Goal: Information Seeking & Learning: Check status

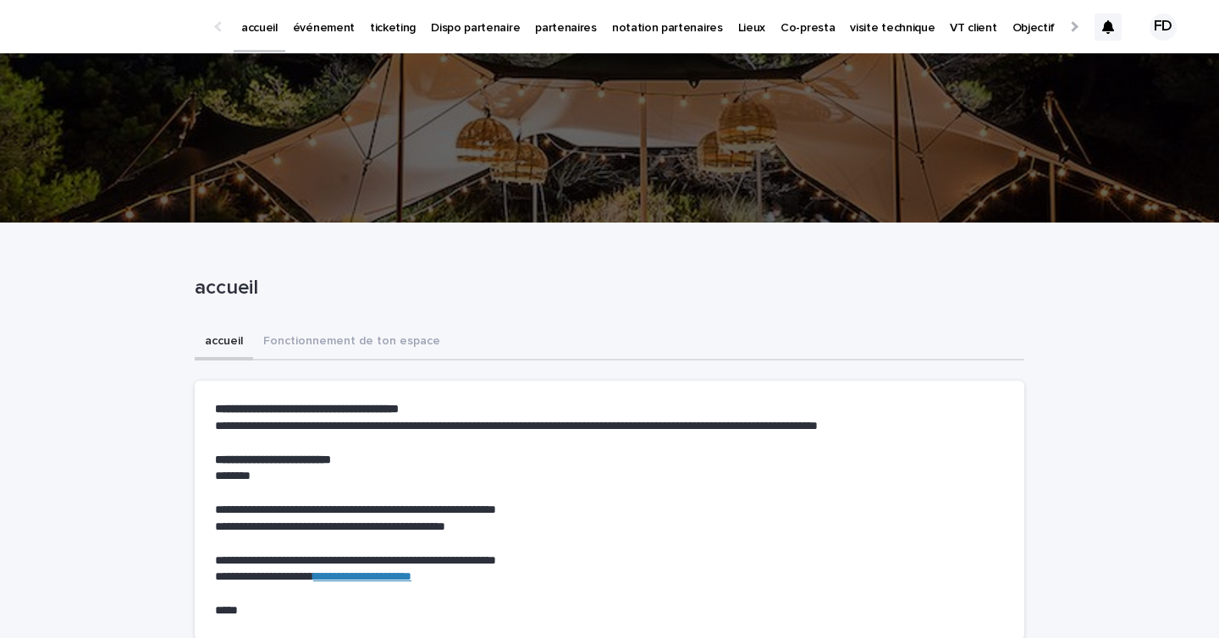
click at [1101, 12] on div at bounding box center [1107, 27] width 27 height 71
click at [1109, 24] on icon at bounding box center [1108, 27] width 12 height 14
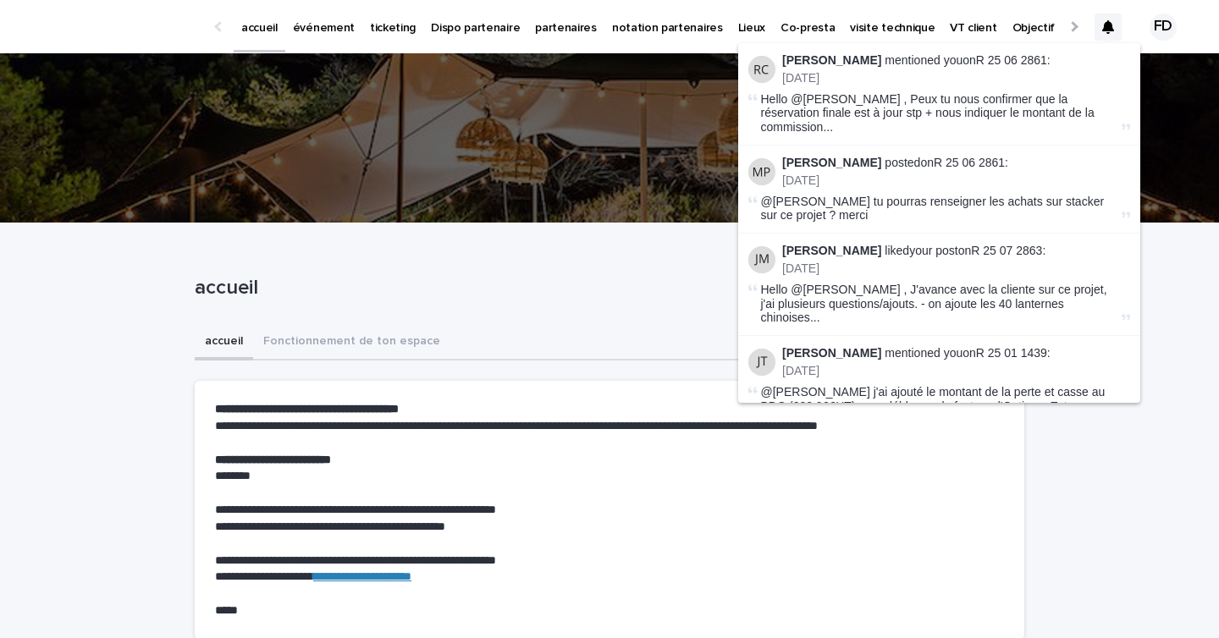
click at [315, 27] on p "événement" at bounding box center [324, 18] width 62 height 36
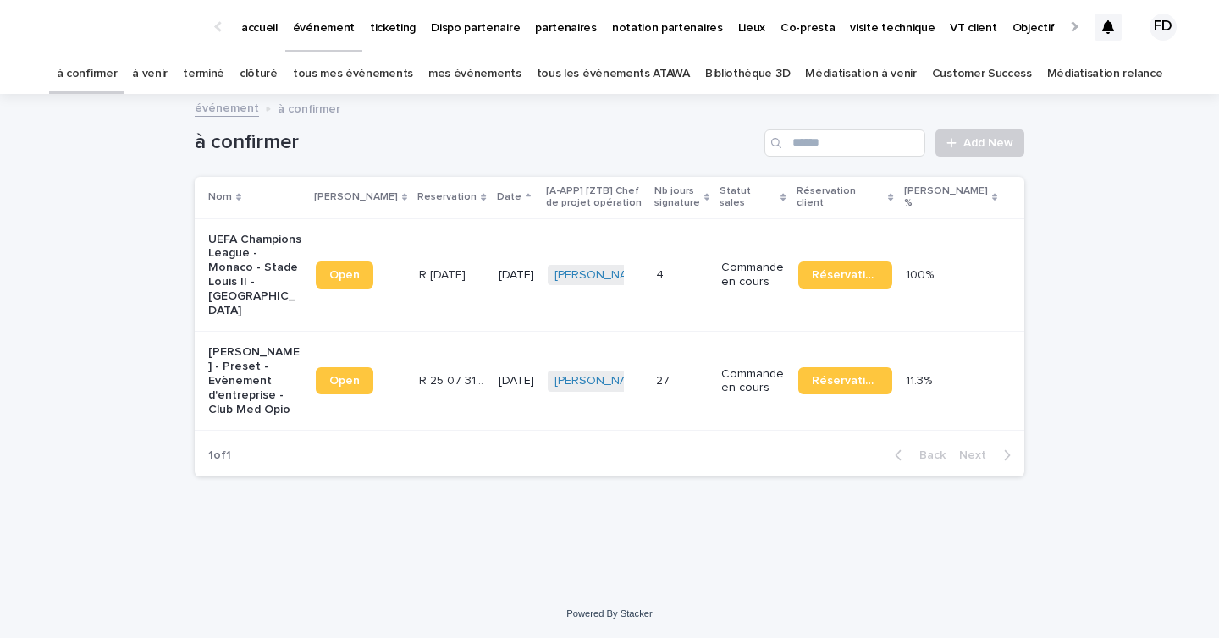
click at [168, 89] on link "à venir" at bounding box center [150, 74] width 36 height 40
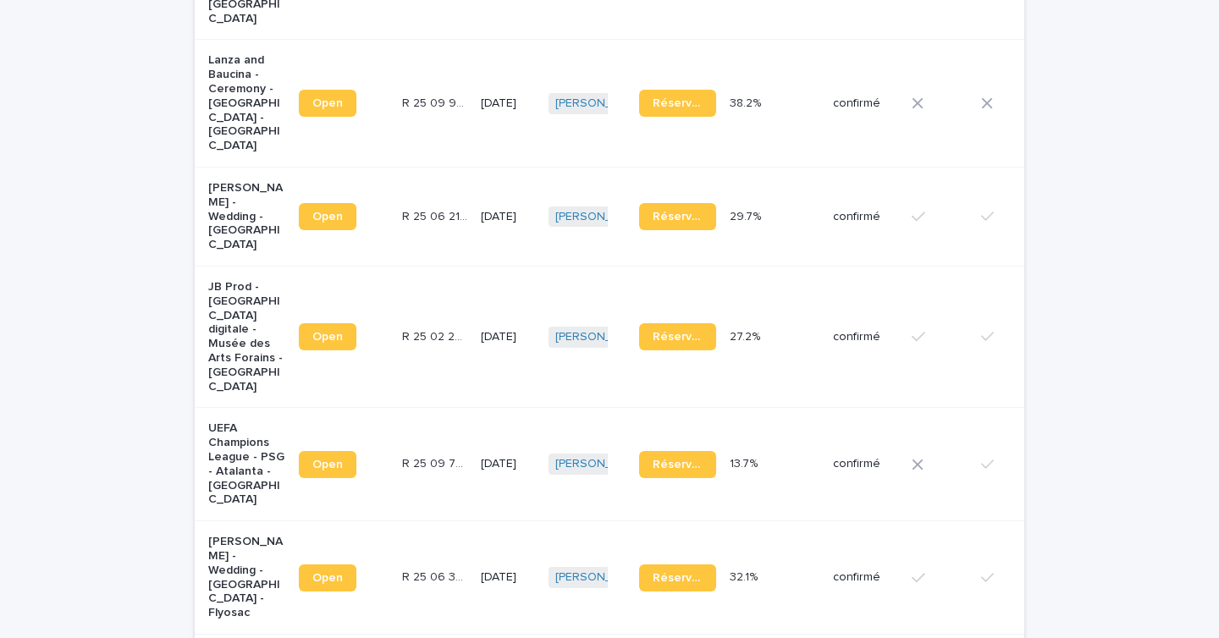
scroll to position [895, 0]
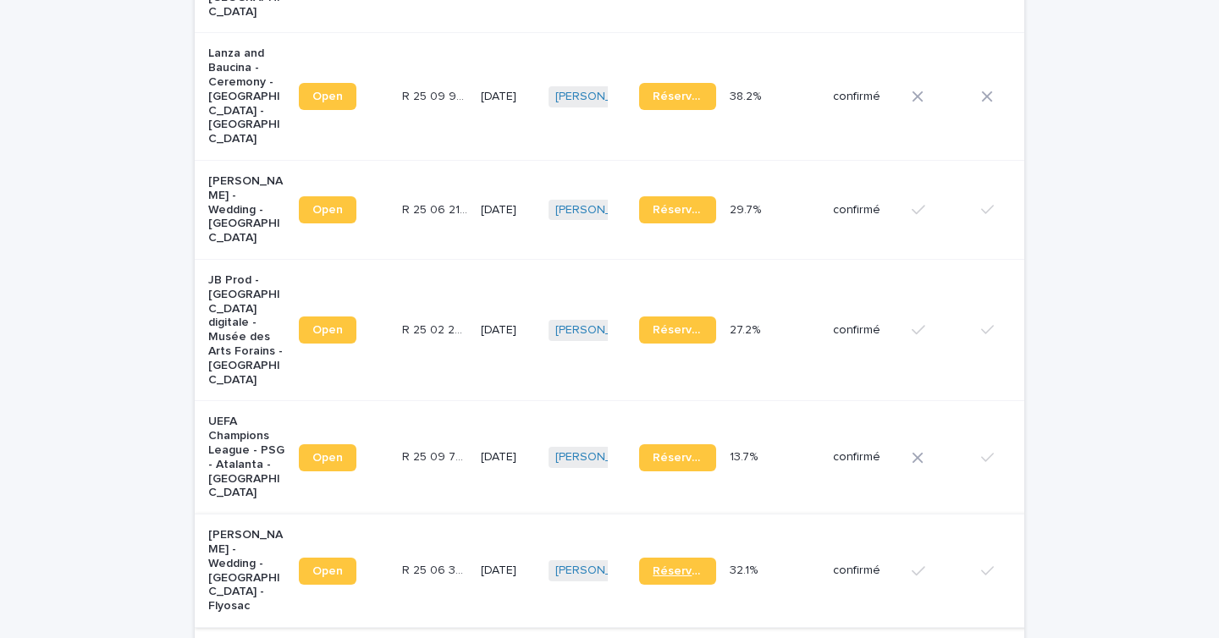
click at [652, 565] on span "Réservation" at bounding box center [677, 571] width 50 height 12
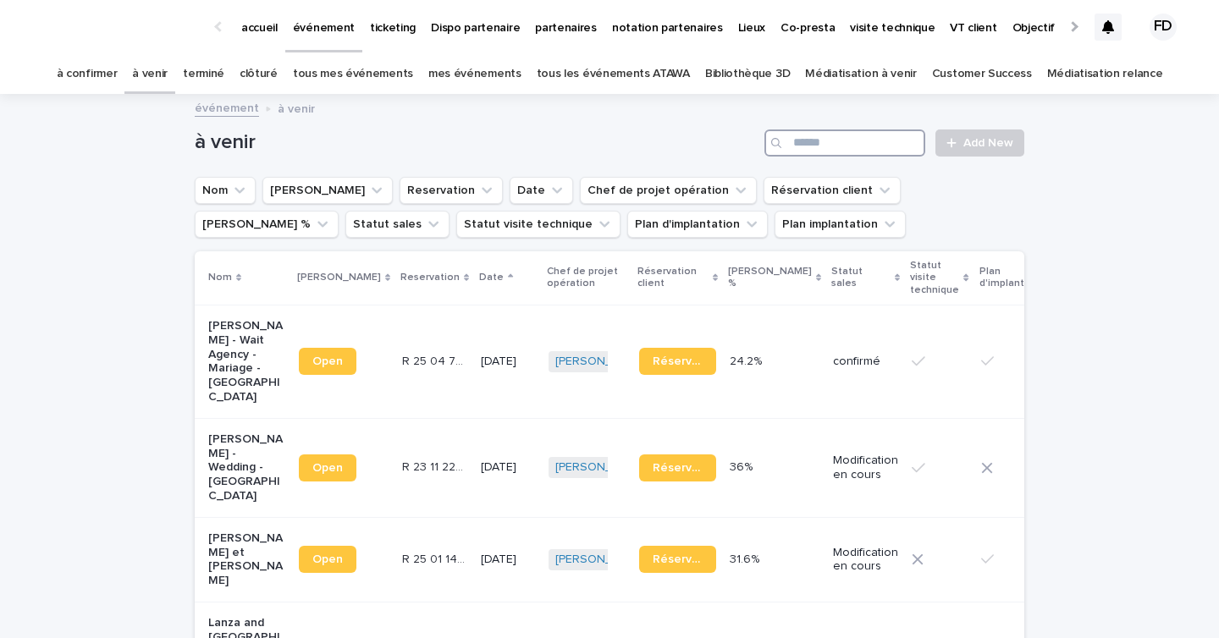
click at [820, 147] on input "Search" at bounding box center [844, 142] width 161 height 27
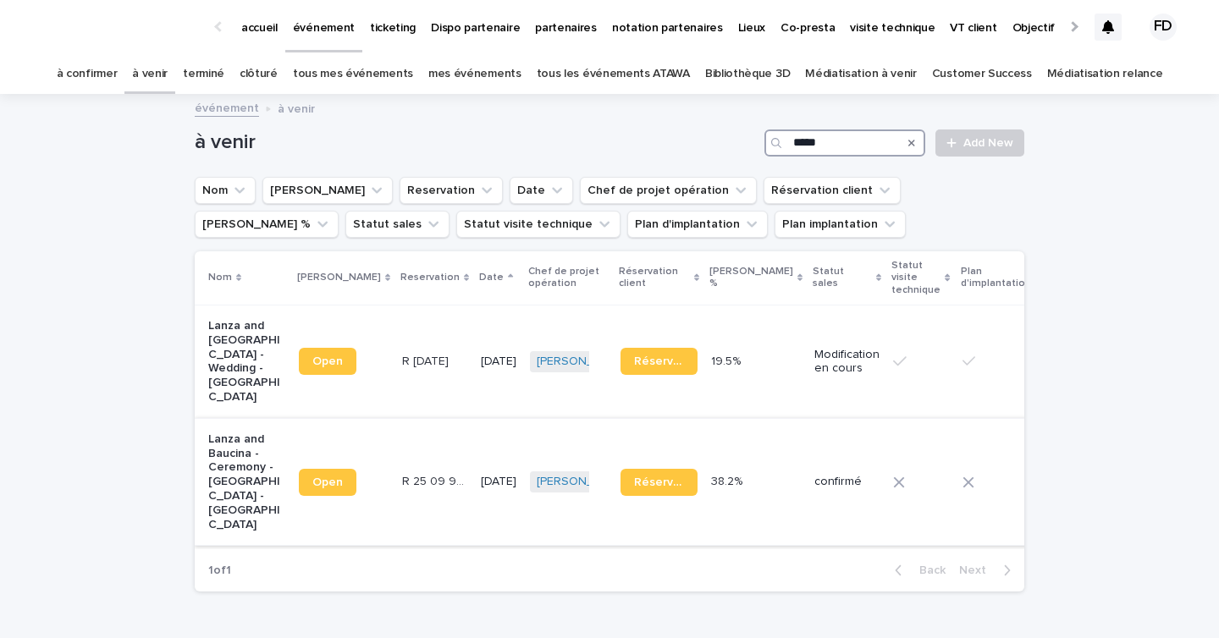
type input "*****"
click at [410, 487] on div "R 25 09 953 R 25 09 953" at bounding box center [434, 482] width 65 height 28
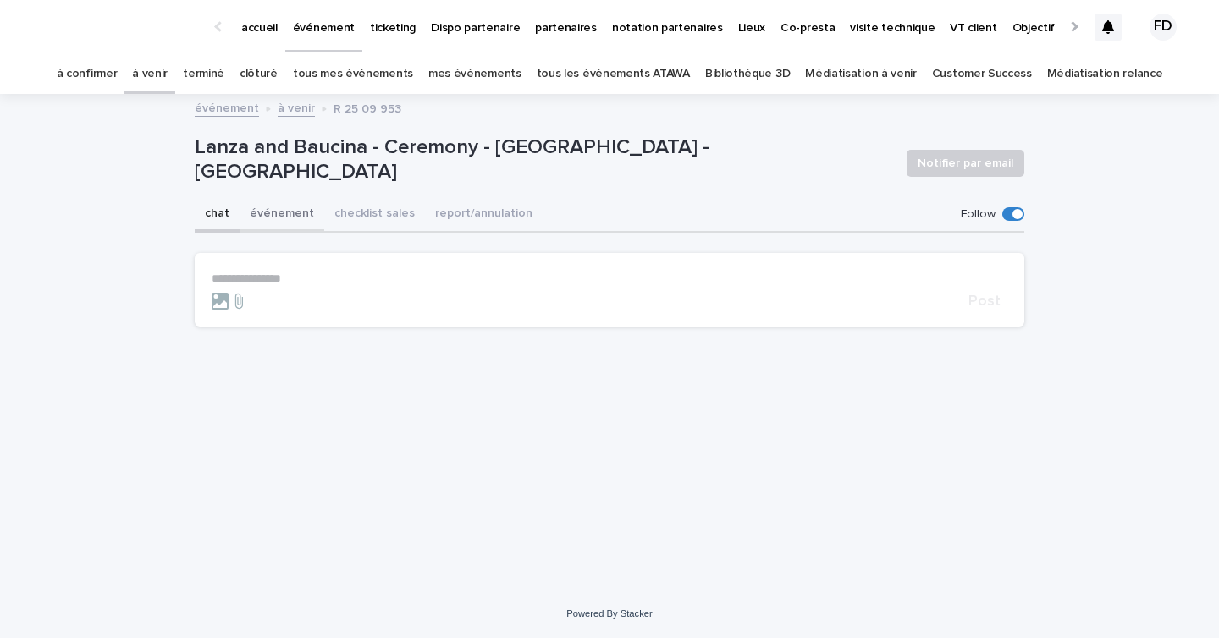
click at [278, 210] on button "événement" at bounding box center [281, 215] width 85 height 36
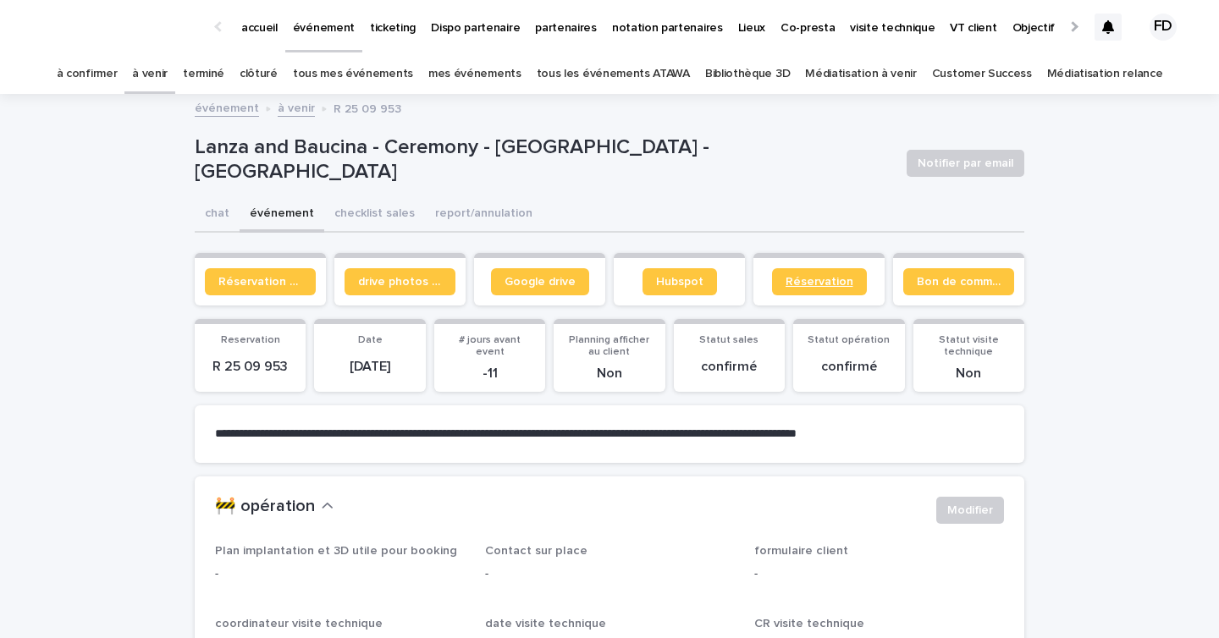
click at [810, 289] on link "Réservation" at bounding box center [819, 281] width 95 height 27
click at [275, 279] on span "Réservation client" at bounding box center [260, 282] width 84 height 12
click at [378, 70] on link "tous mes événements" at bounding box center [353, 74] width 120 height 40
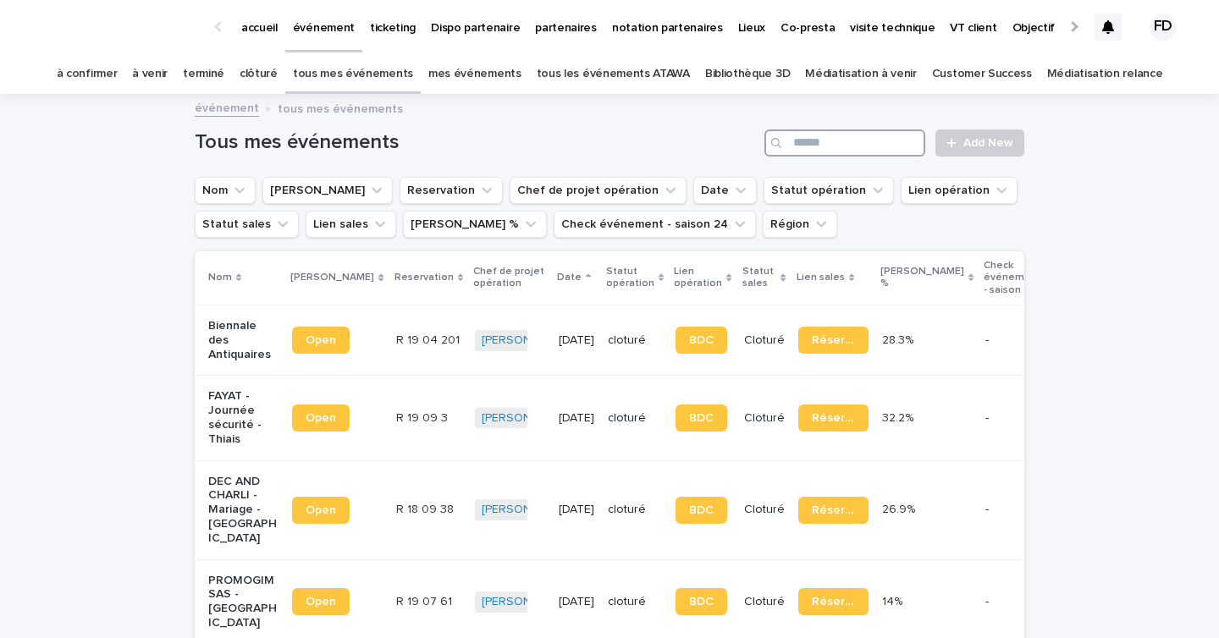
click at [873, 142] on input "Search" at bounding box center [844, 142] width 161 height 27
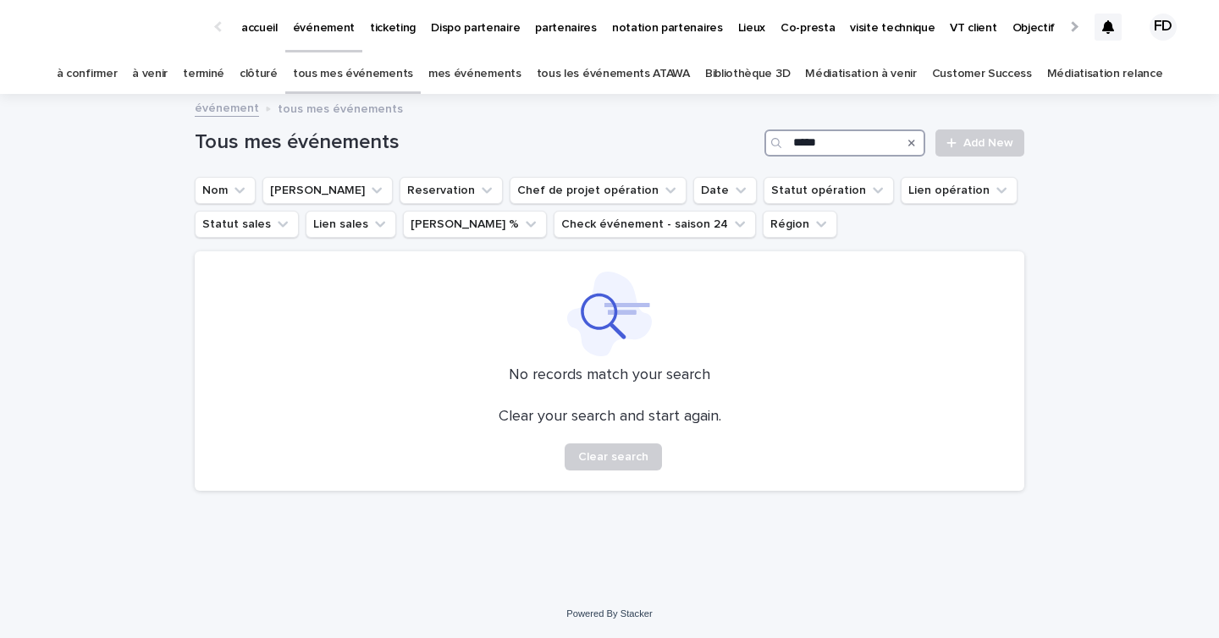
type input "*****"
click at [644, 68] on link "tous les événements ATAWA" at bounding box center [613, 74] width 153 height 40
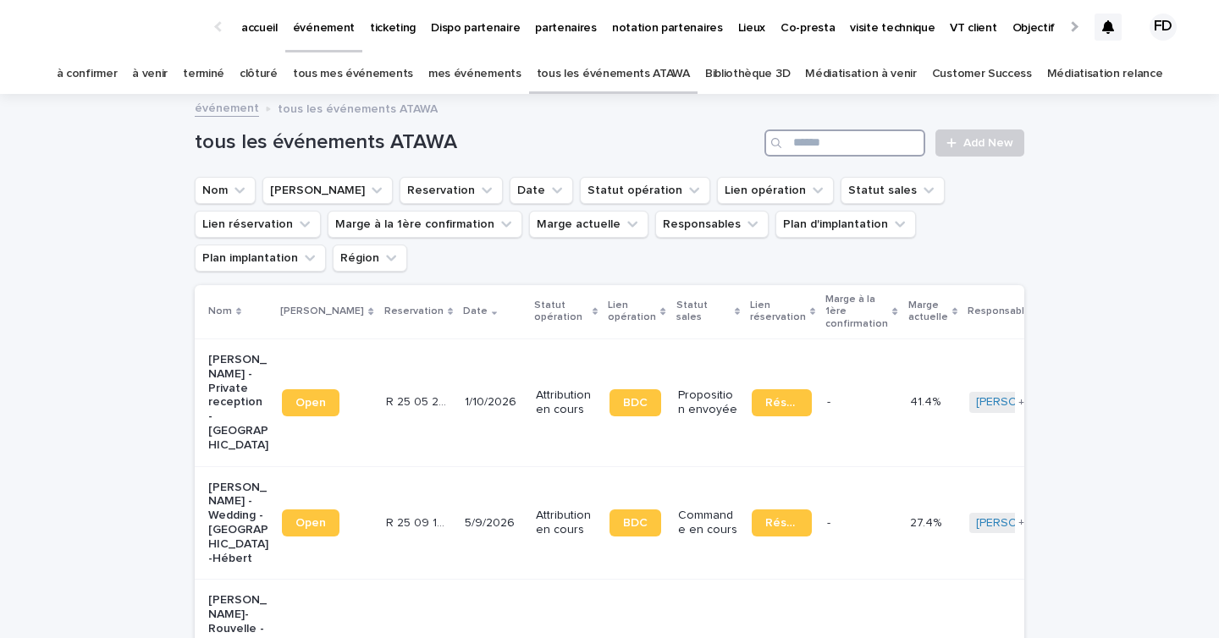
click at [814, 142] on input "Search" at bounding box center [844, 142] width 161 height 27
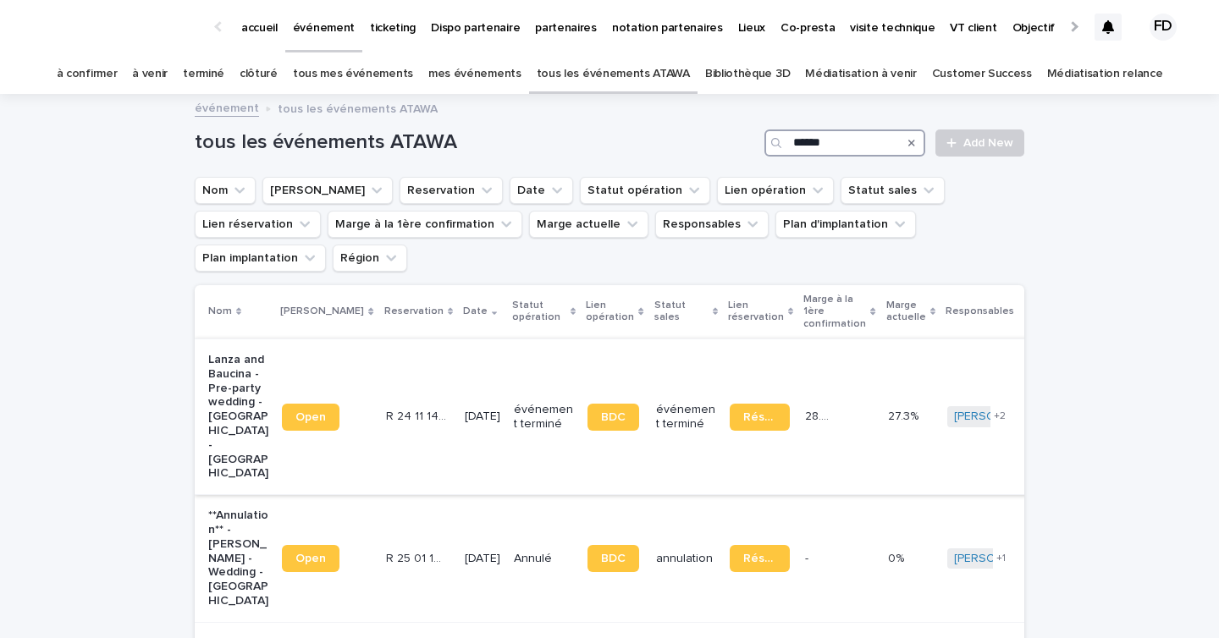
type input "******"
click at [467, 403] on div "[DATE]" at bounding box center [483, 417] width 36 height 28
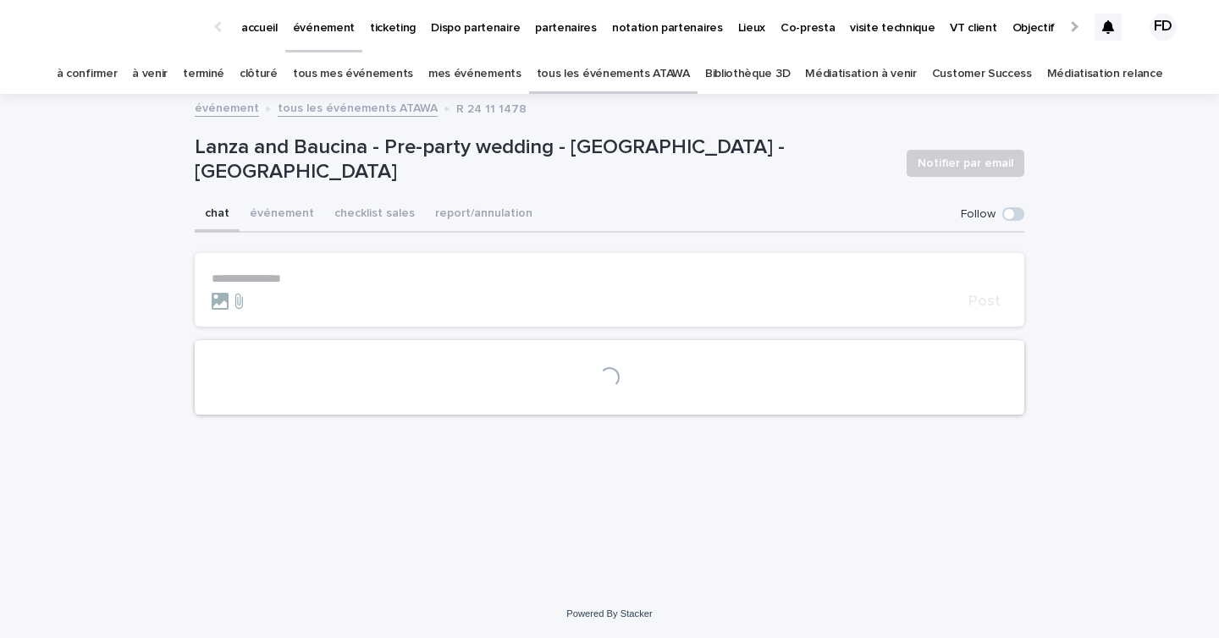
click at [276, 207] on button "événement" at bounding box center [281, 215] width 85 height 36
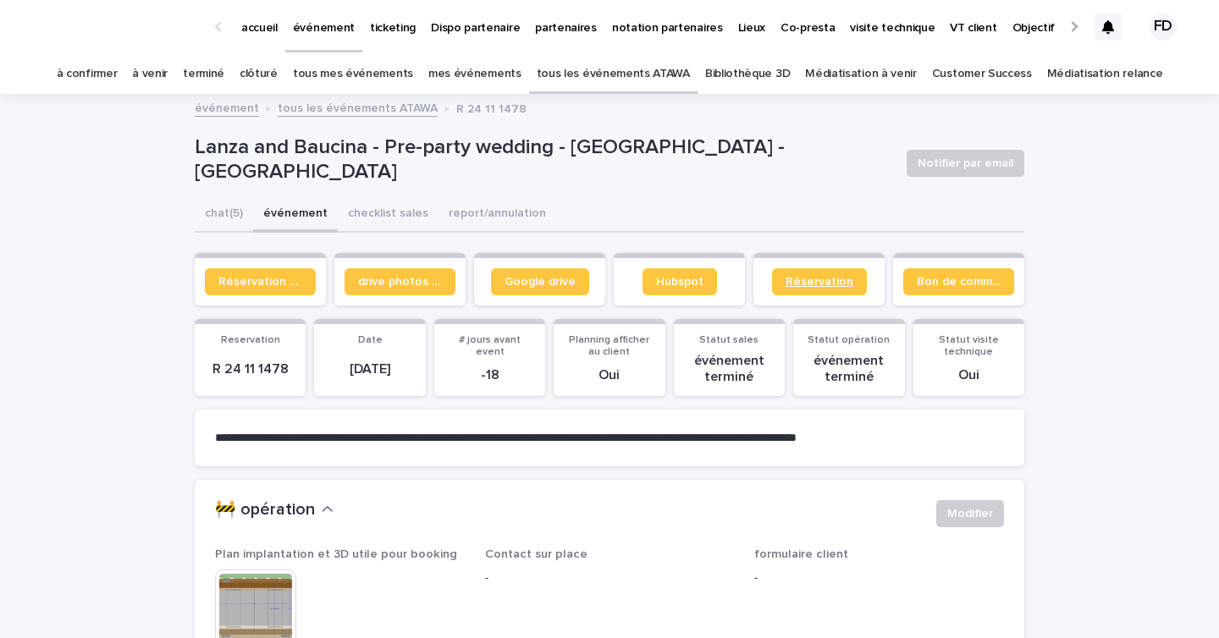
click at [835, 289] on link "Réservation" at bounding box center [819, 281] width 95 height 27
click at [168, 71] on link "à venir" at bounding box center [150, 74] width 36 height 40
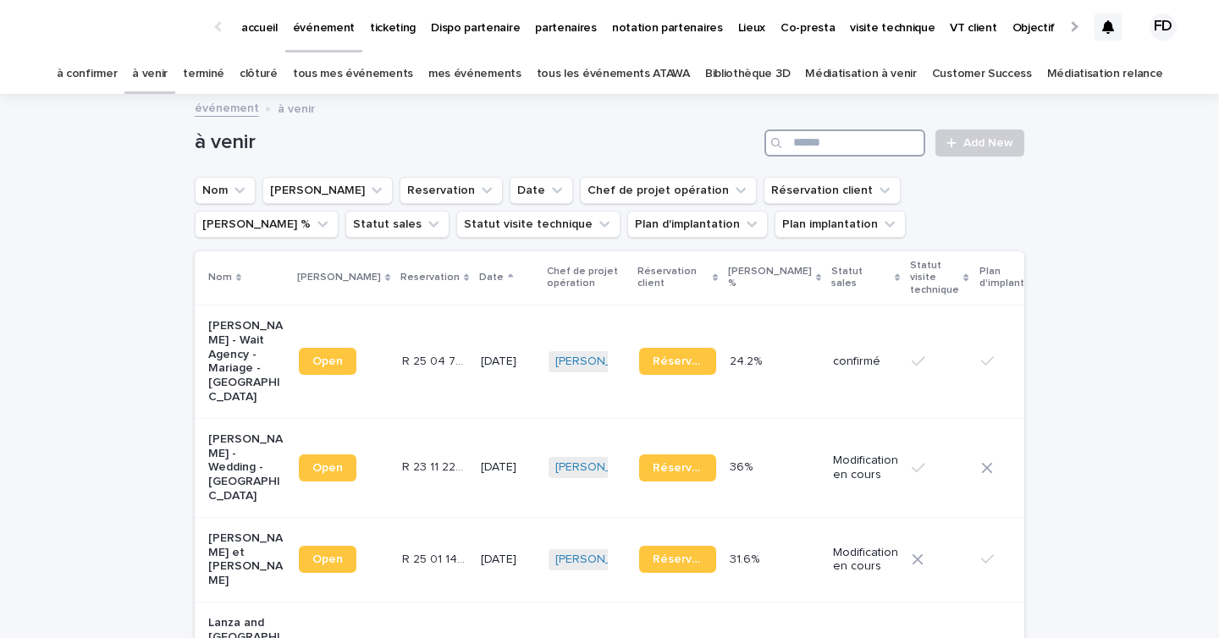
click at [856, 140] on input "Search" at bounding box center [844, 142] width 161 height 27
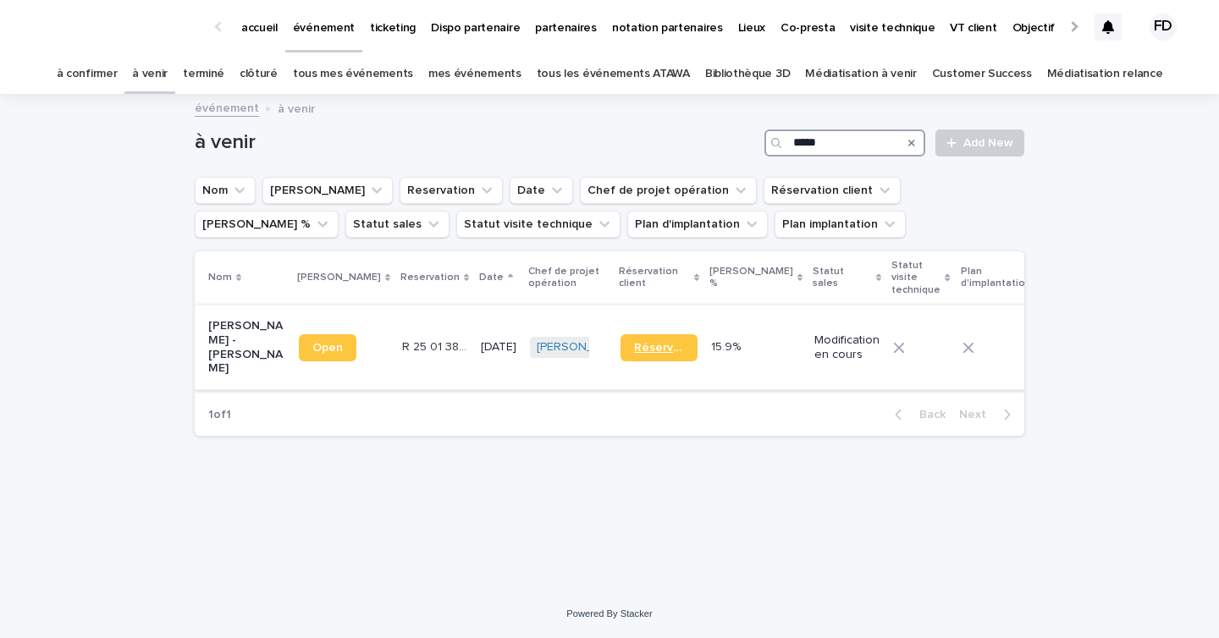
type input "*****"
click at [620, 341] on link "Réservation" at bounding box center [658, 347] width 77 height 27
